Goal: Transaction & Acquisition: Purchase product/service

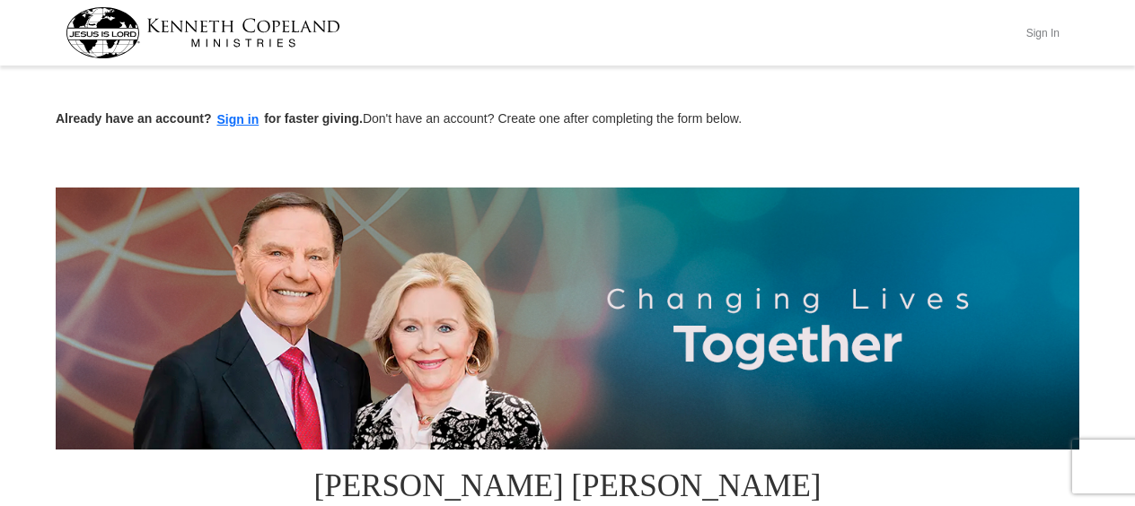
click at [1043, 26] on button "Sign In" at bounding box center [1042, 33] width 54 height 28
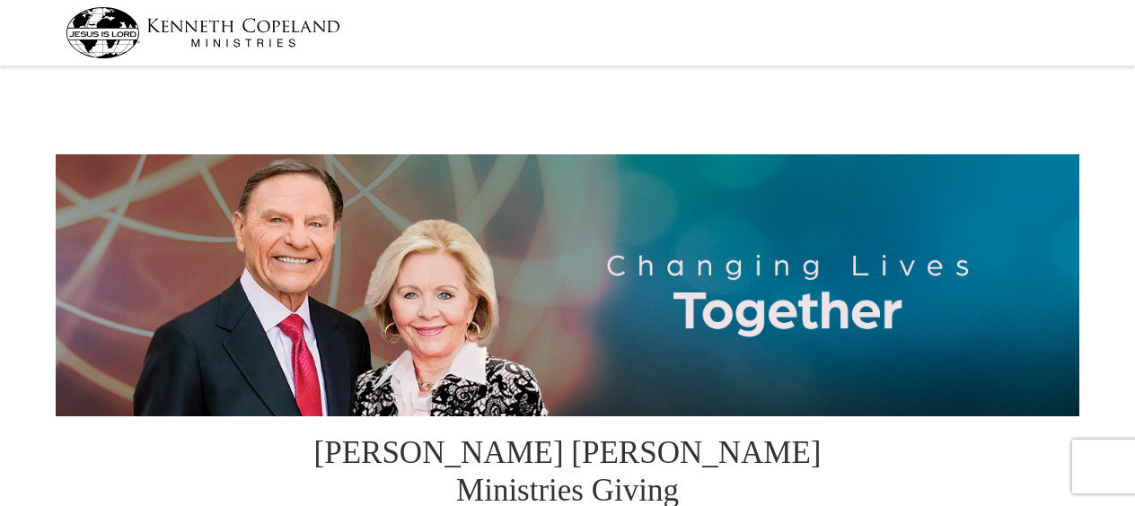
select select "CA"
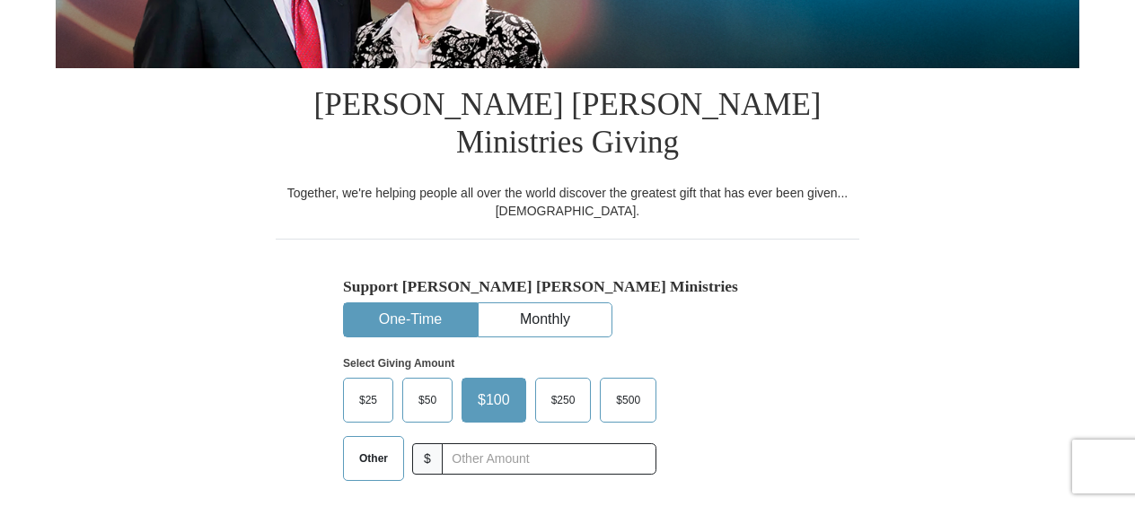
scroll to position [349, 0]
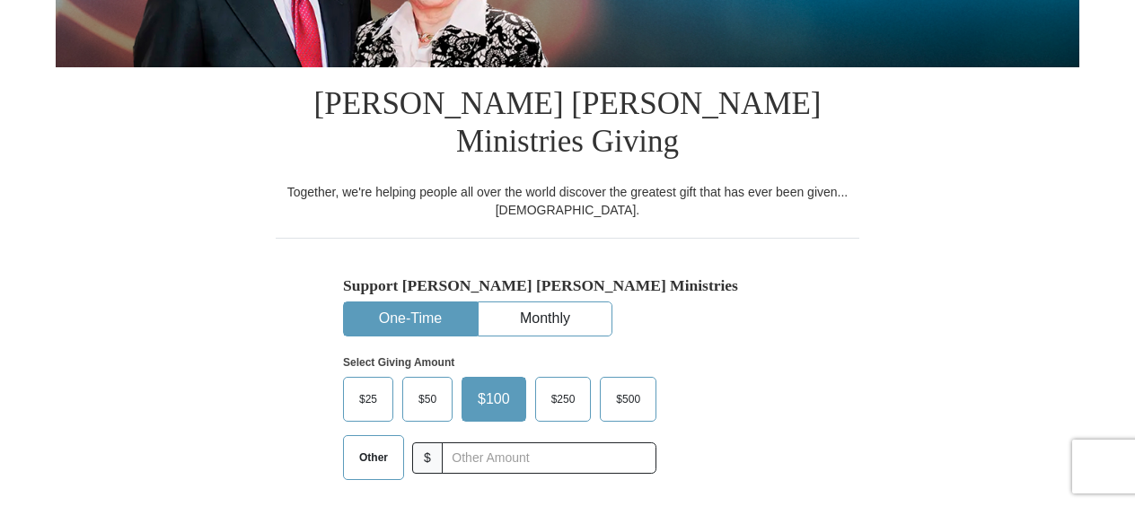
click at [374, 436] on label "Other" at bounding box center [373, 457] width 59 height 43
click at [0, 0] on input "Other" at bounding box center [0, 0] width 0 height 0
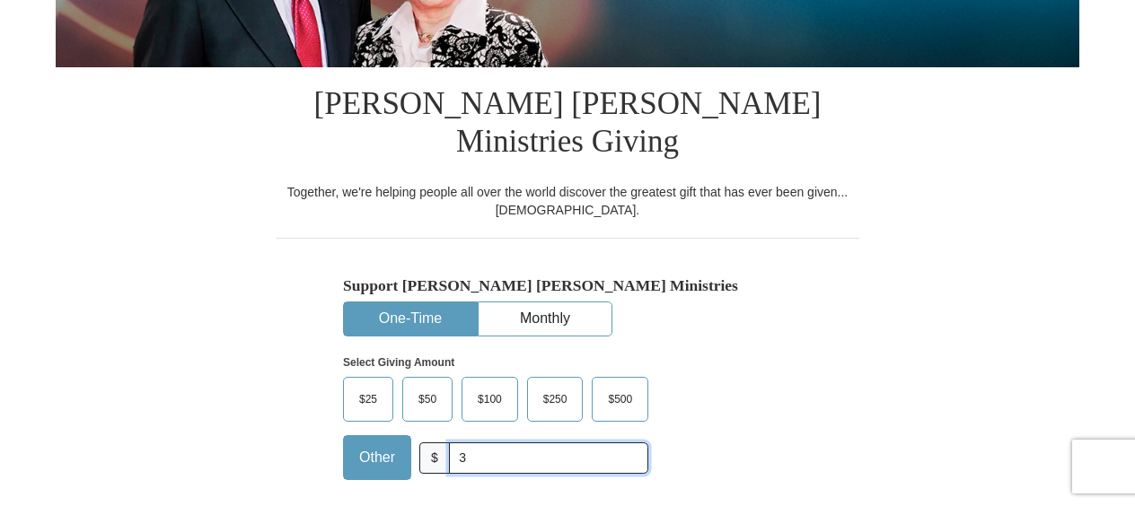
type input "310.00"
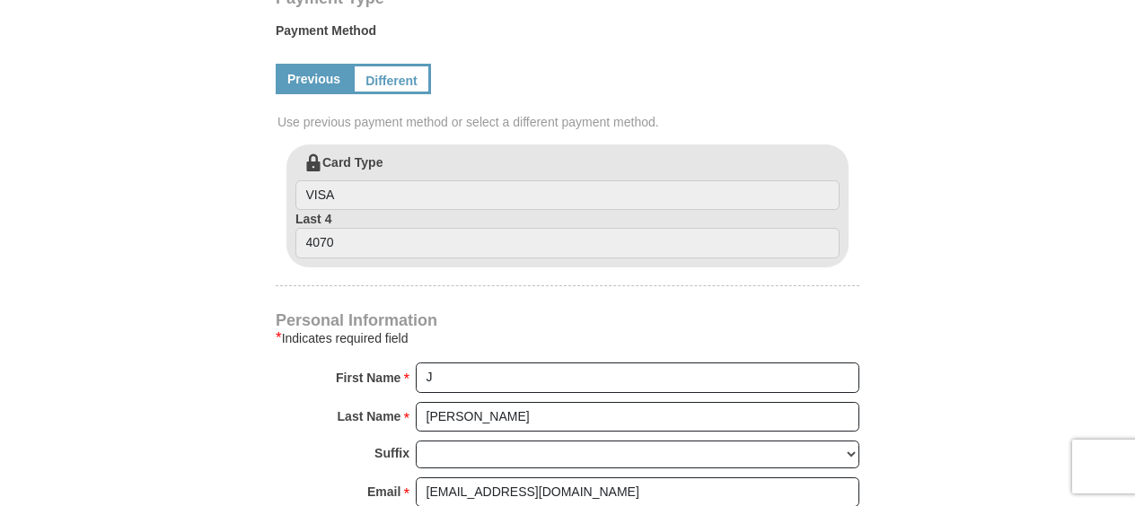
scroll to position [944, 0]
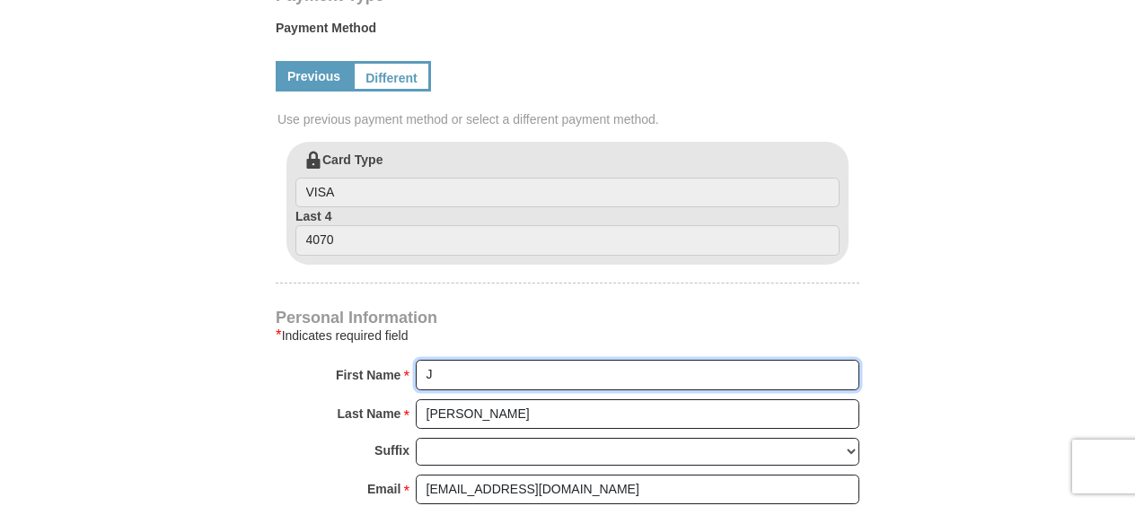
click at [492, 360] on input "J" at bounding box center [637, 375] width 443 height 31
type input "[PERSON_NAME]"
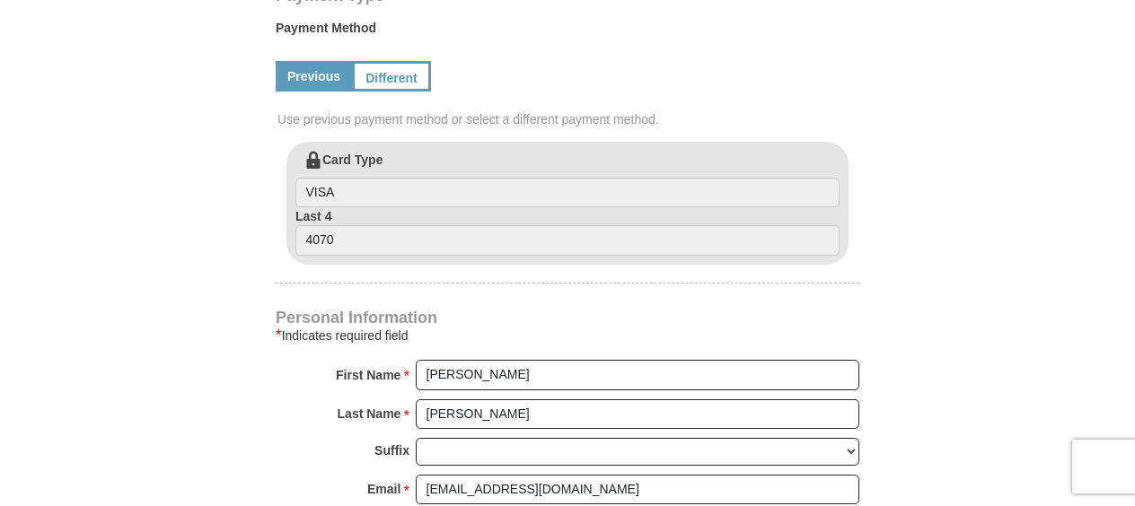
click at [535, 325] on div "* Indicates required field" at bounding box center [568, 336] width 584 height 22
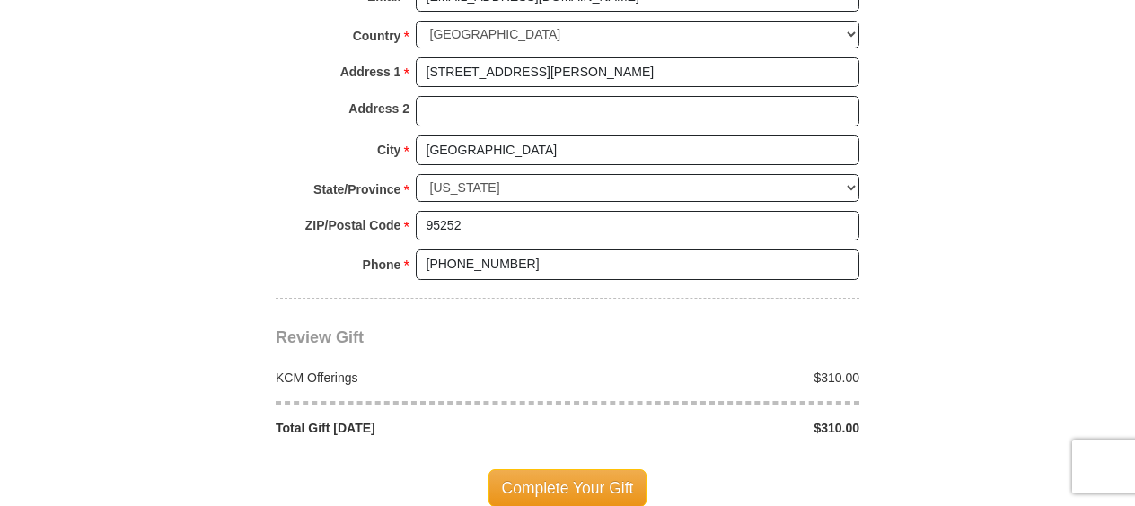
scroll to position [1450, 0]
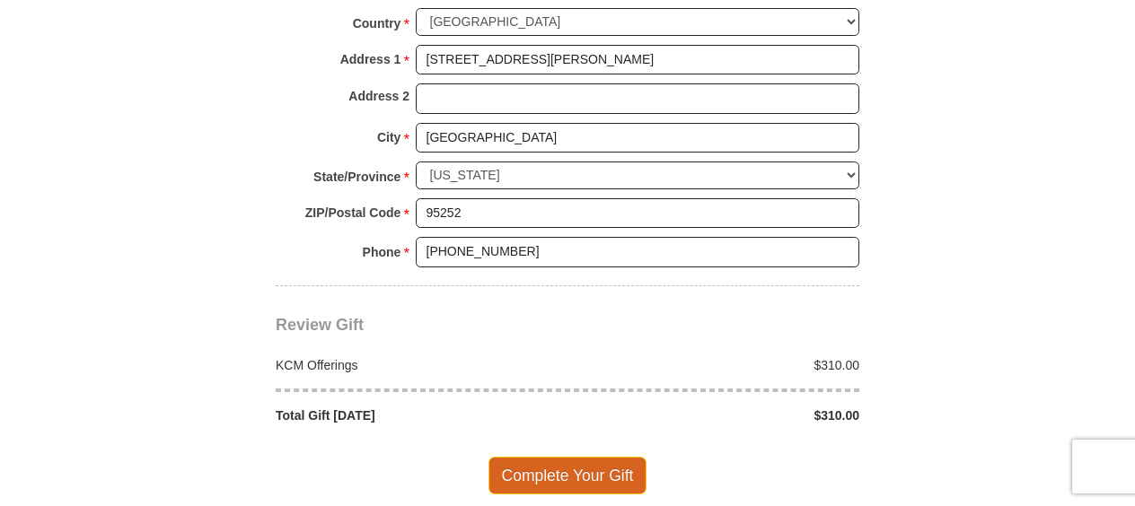
click at [584, 457] on span "Complete Your Gift" at bounding box center [567, 476] width 159 height 38
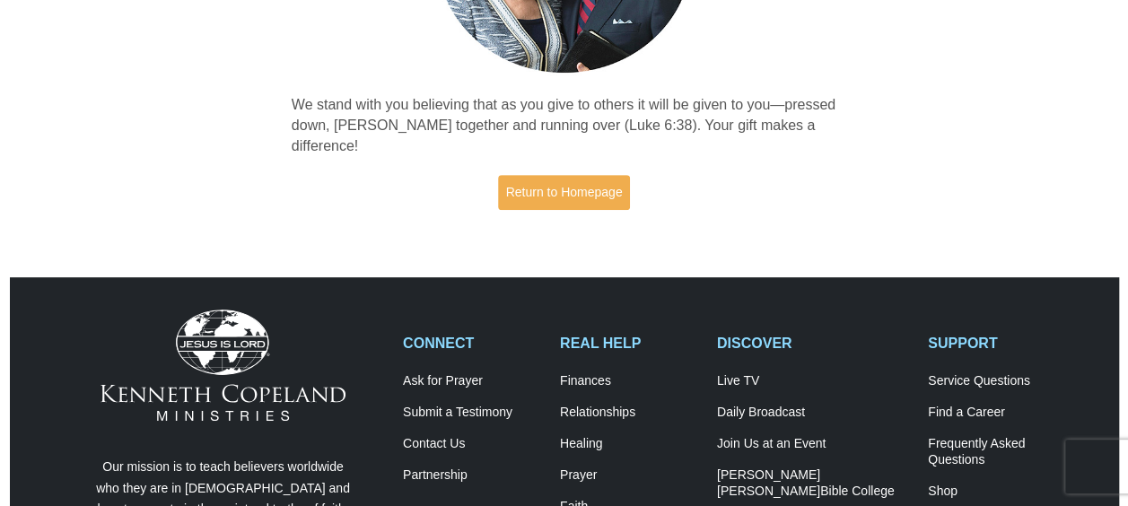
scroll to position [314, 0]
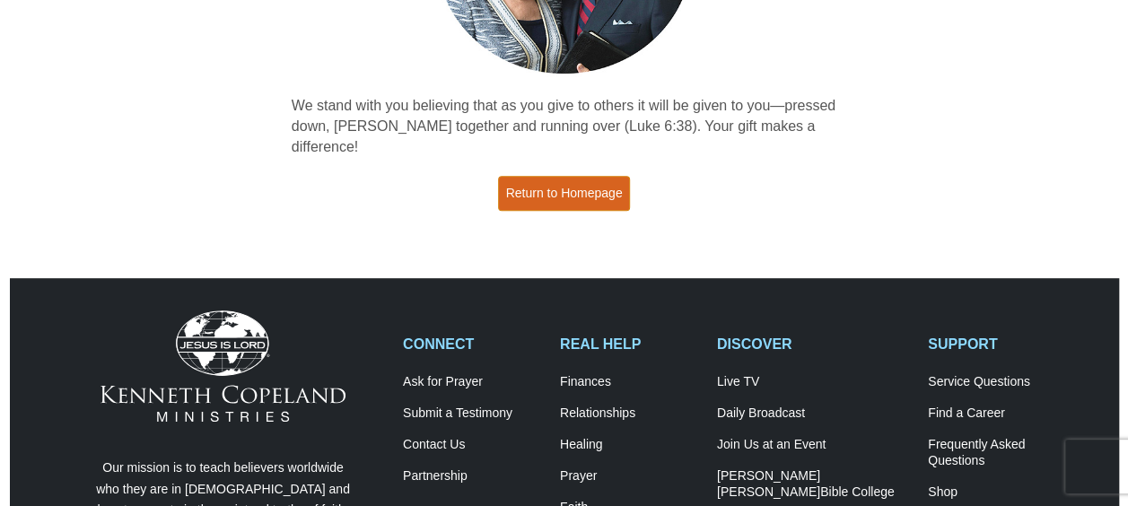
click at [563, 176] on link "Return to Homepage" at bounding box center [564, 193] width 133 height 35
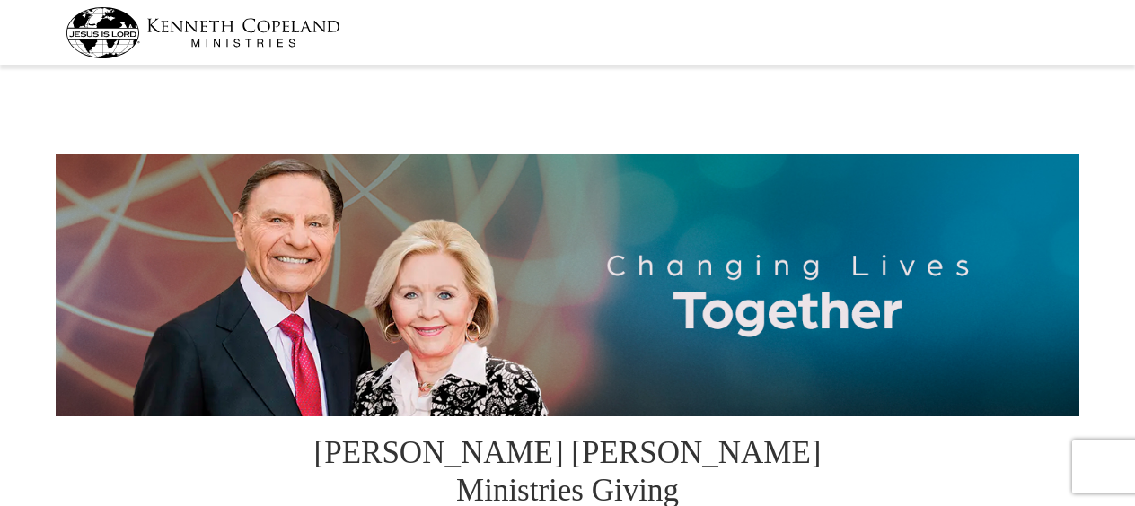
select select "CA"
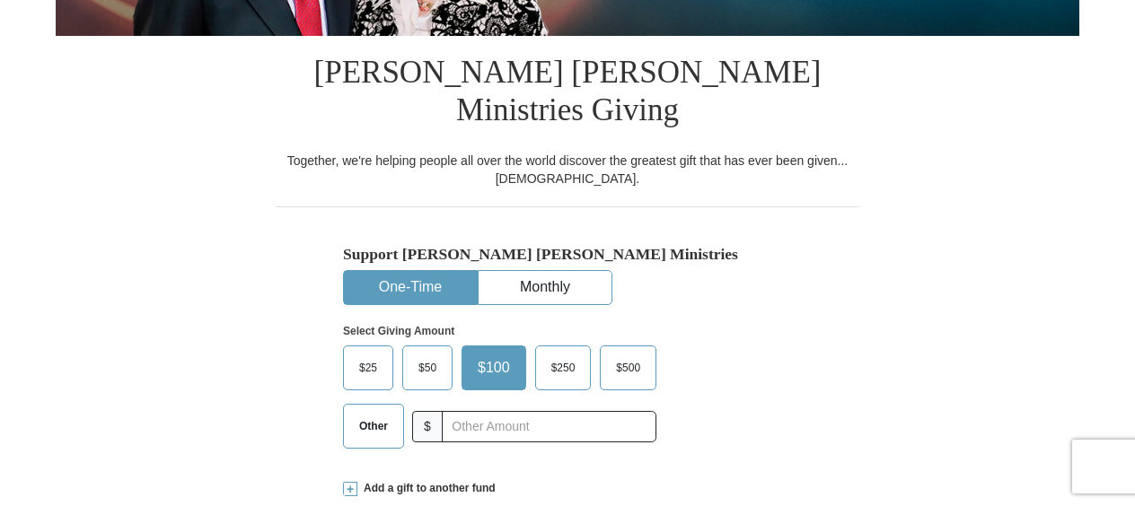
scroll to position [382, 0]
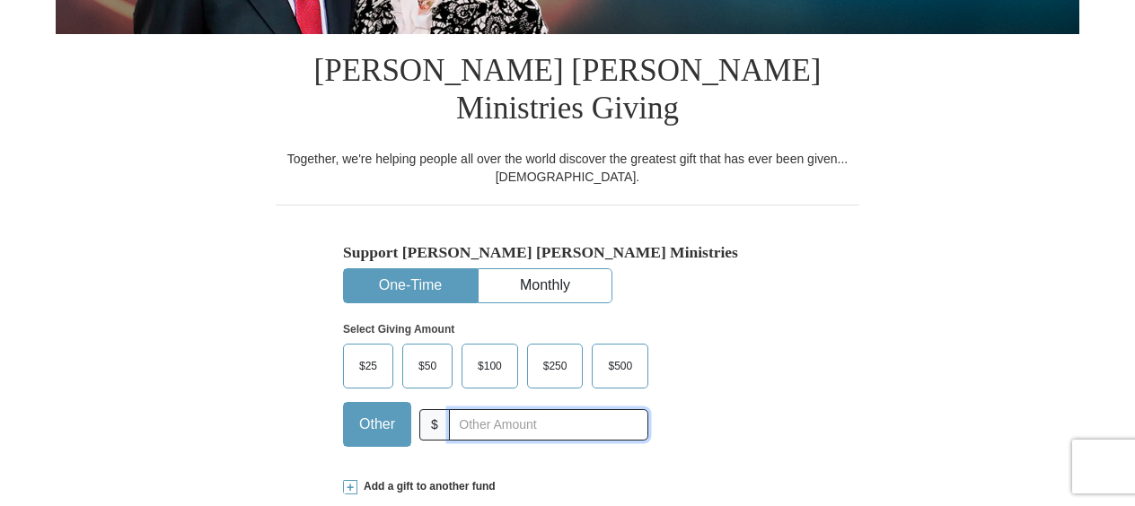
click at [531, 409] on input "text" at bounding box center [548, 424] width 199 height 31
type input "5.00"
click at [724, 329] on div "Select Giving Amount Amount must be a valid number The total gift cannot be les…" at bounding box center [567, 381] width 449 height 157
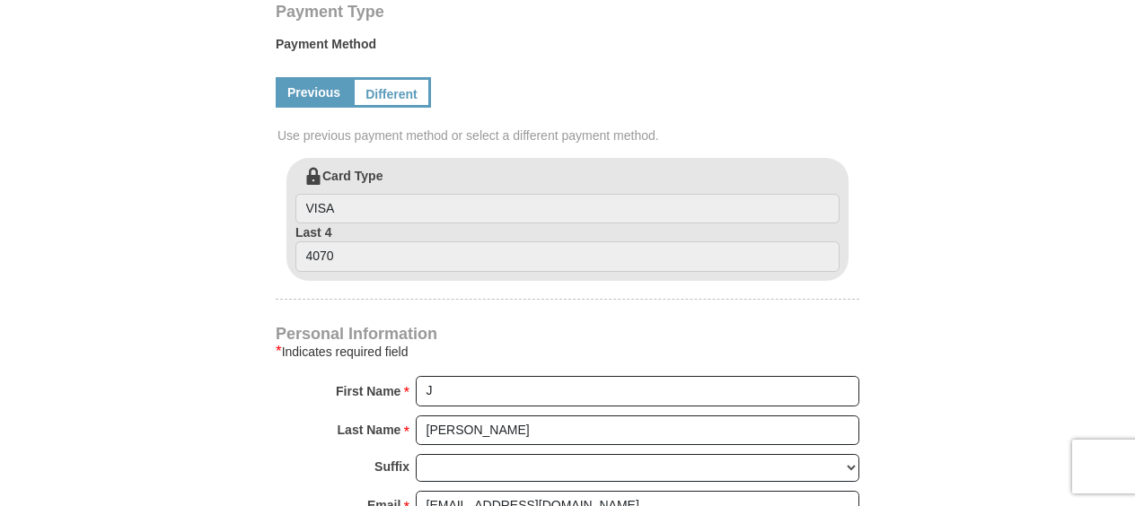
scroll to position [929, 0]
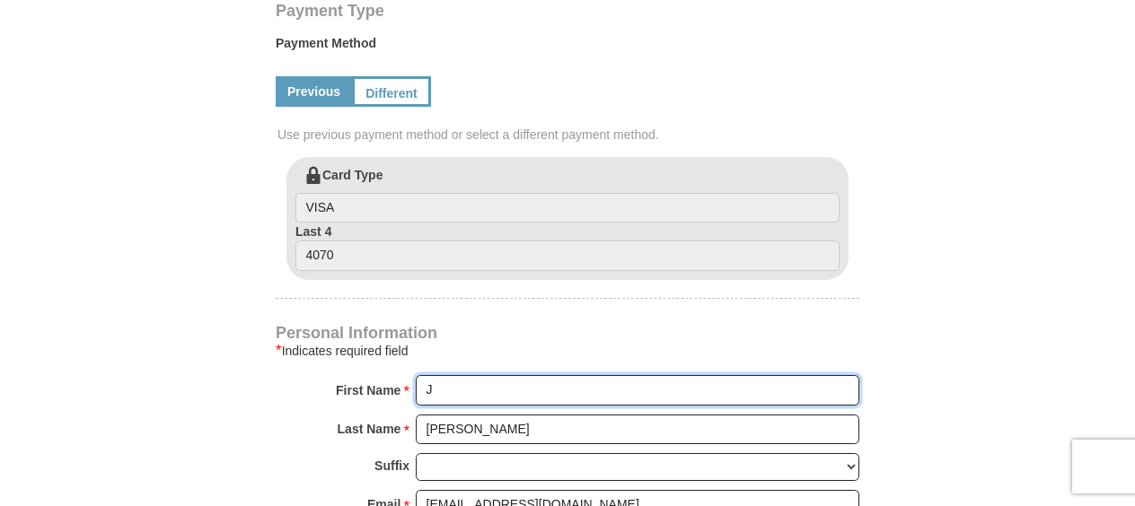
click at [480, 375] on input "J" at bounding box center [637, 390] width 443 height 31
type input "James"
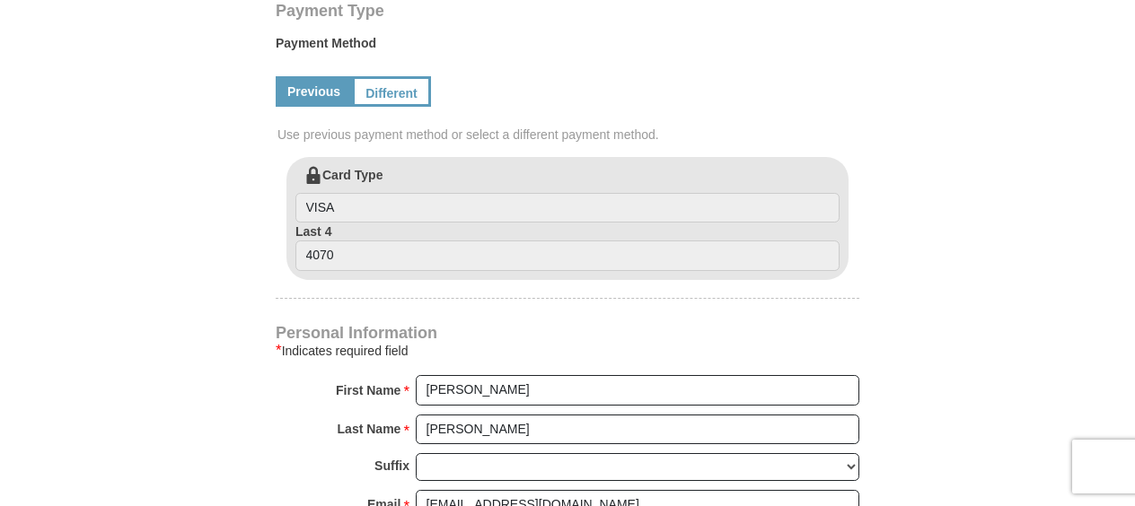
click at [158, 341] on form "Kenneth Copeland Ministries Giving Together, we're helping people all over the …" at bounding box center [567, 134] width 1023 height 1983
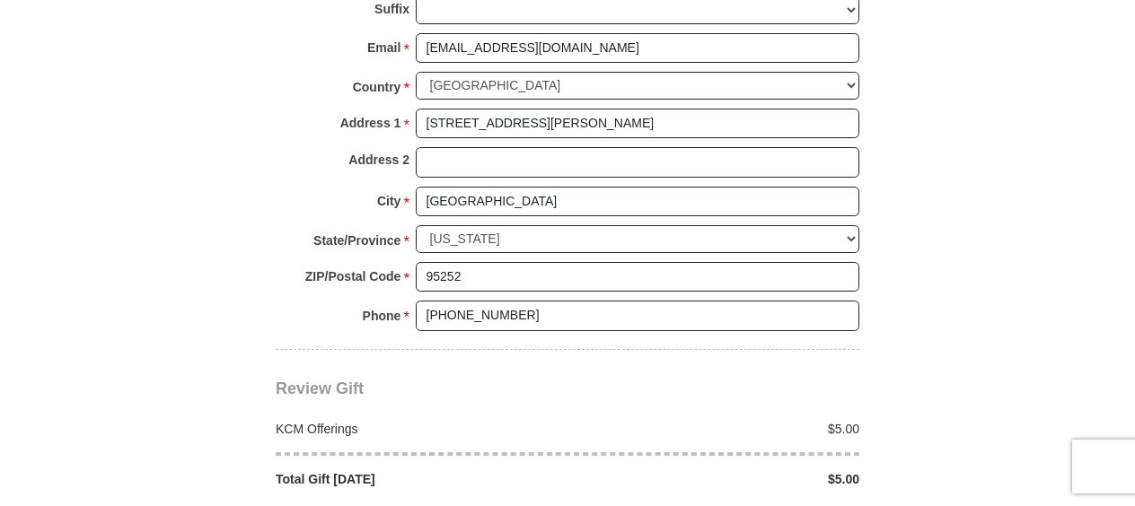
scroll to position [1387, 0]
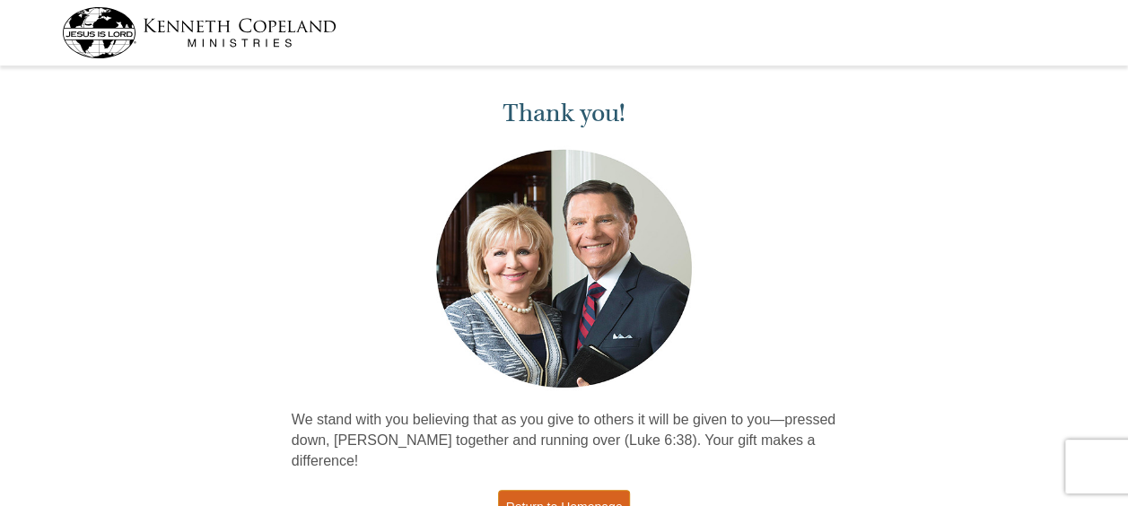
click at [576, 490] on link "Return to Homepage" at bounding box center [564, 507] width 133 height 35
